Goal: Task Accomplishment & Management: Manage account settings

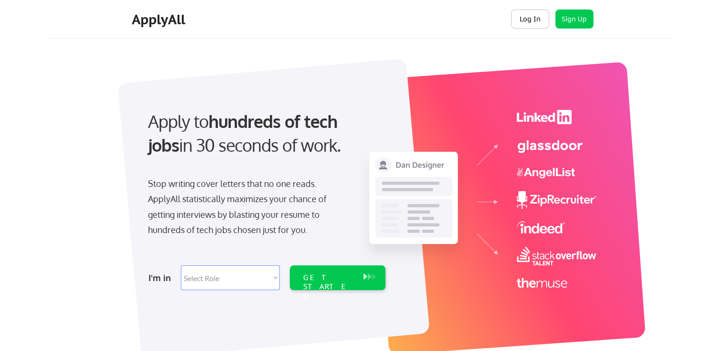
click at [539, 18] on button "Log In" at bounding box center [530, 19] width 38 height 19
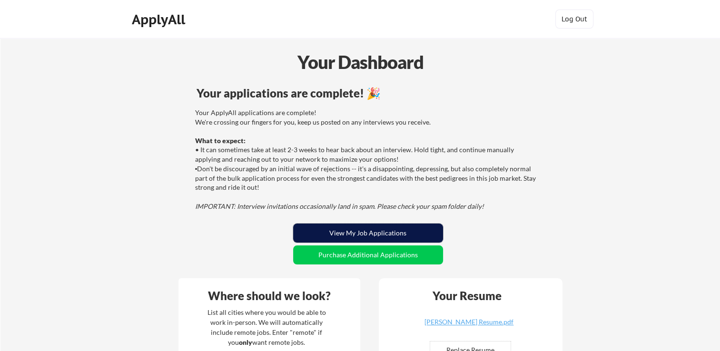
click at [383, 228] on button "View My Job Applications" at bounding box center [368, 233] width 150 height 19
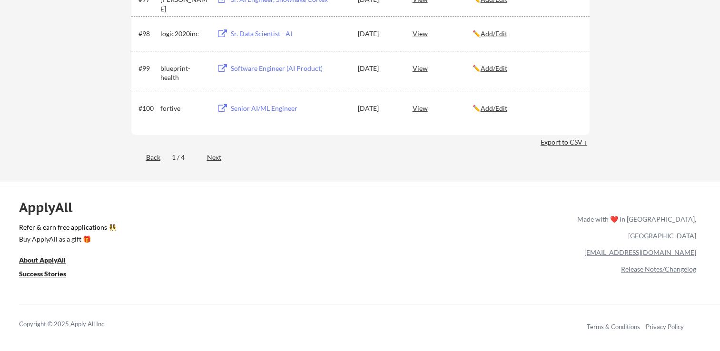
scroll to position [3894, 0]
click at [551, 139] on div "Export to CSV ↓" at bounding box center [565, 143] width 49 height 10
